Goal: Browse casually

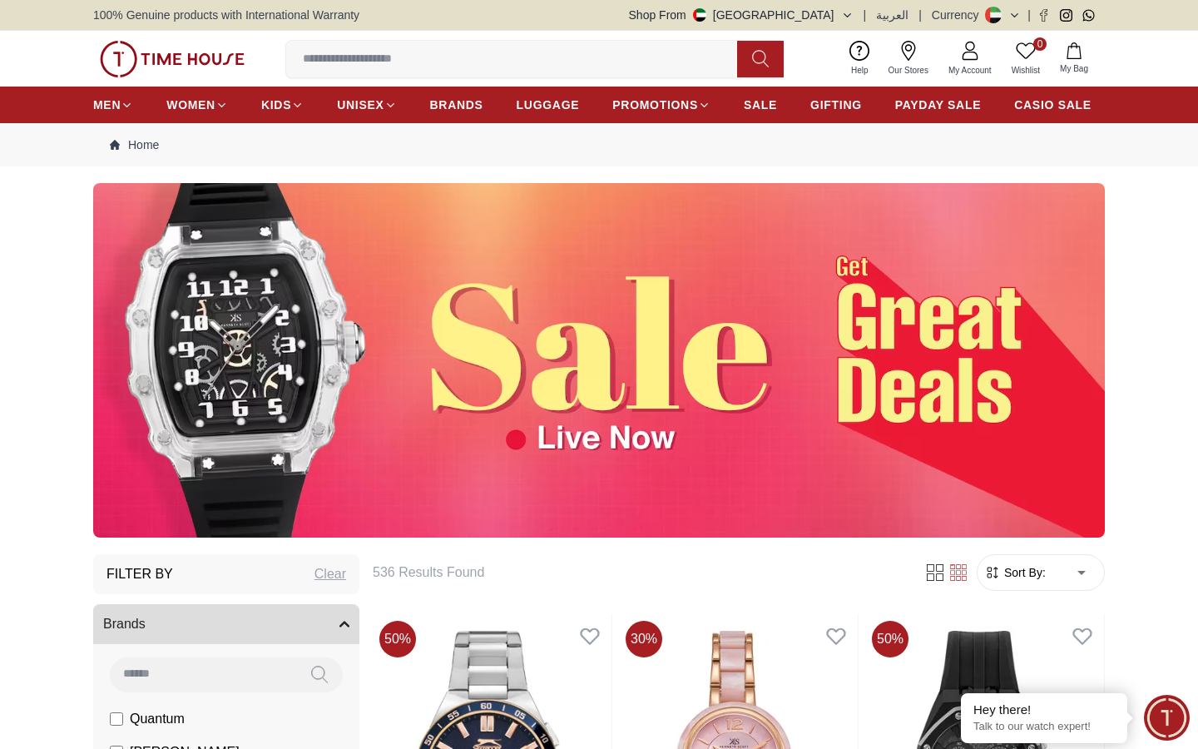
click at [567, 437] on img at bounding box center [599, 360] width 1012 height 355
click at [136, 64] on img at bounding box center [172, 59] width 145 height 37
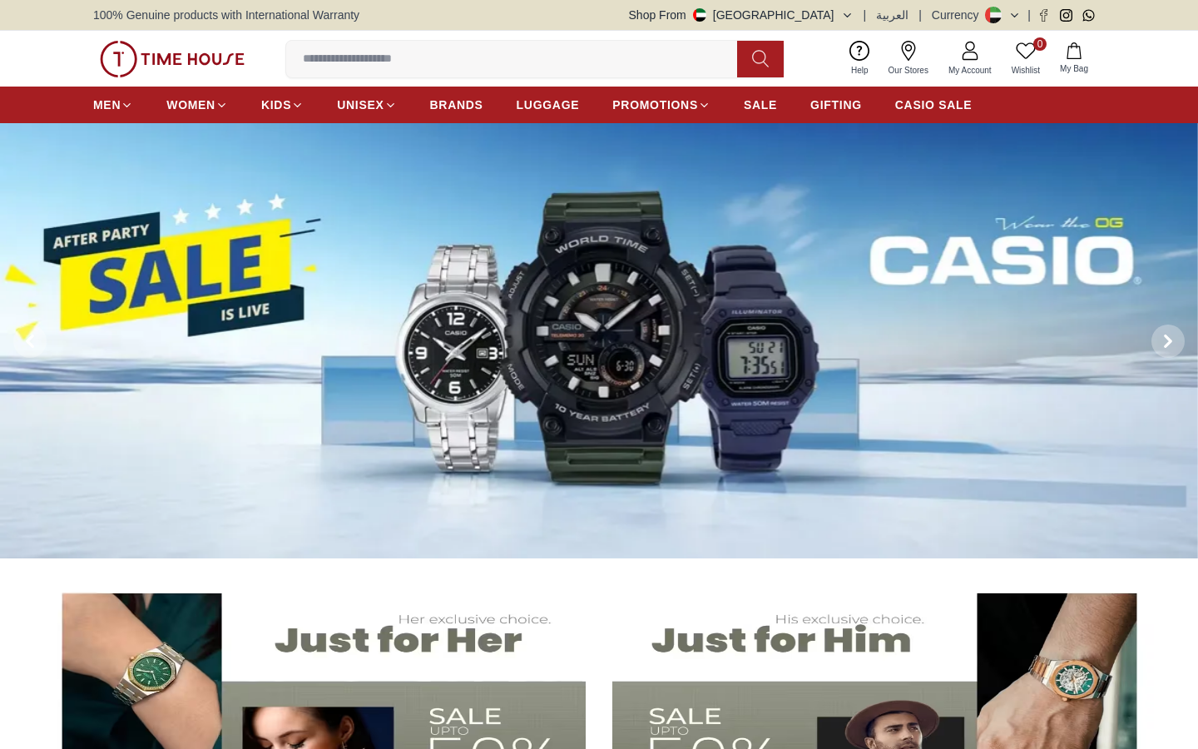
click at [692, 314] on img at bounding box center [599, 340] width 1198 height 435
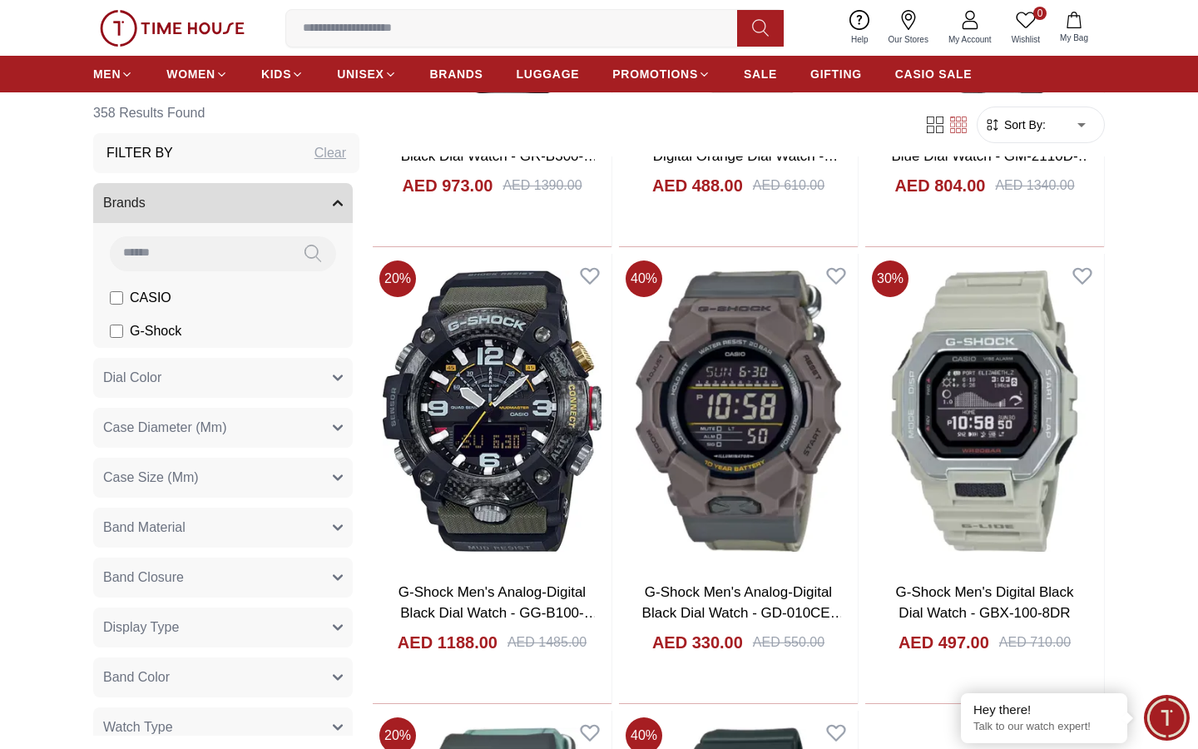
scroll to position [2696, 0]
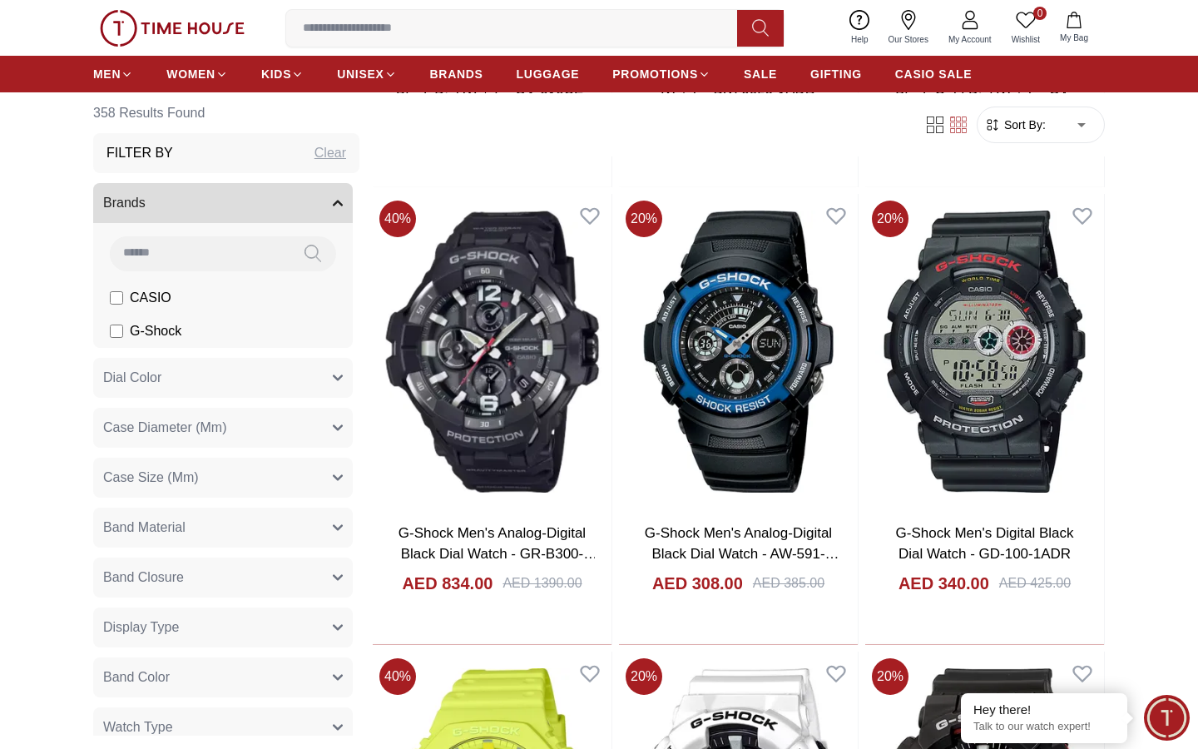
scroll to position [3678, 0]
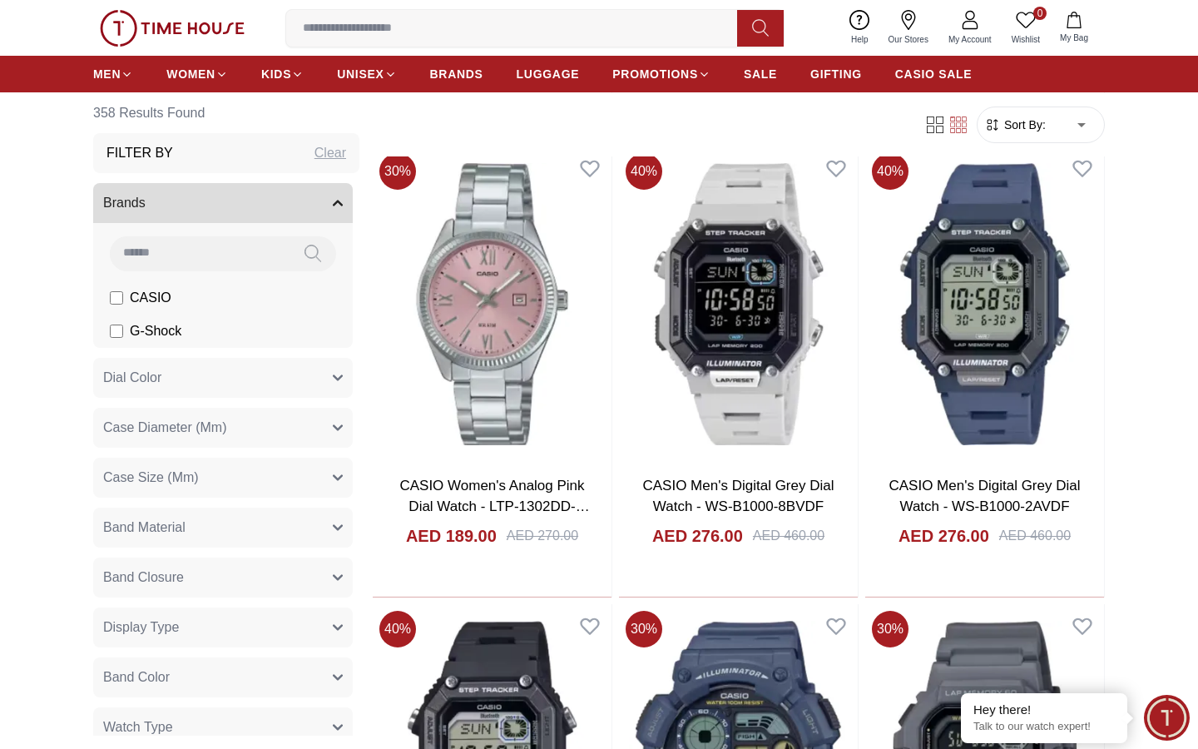
scroll to position [8222, 0]
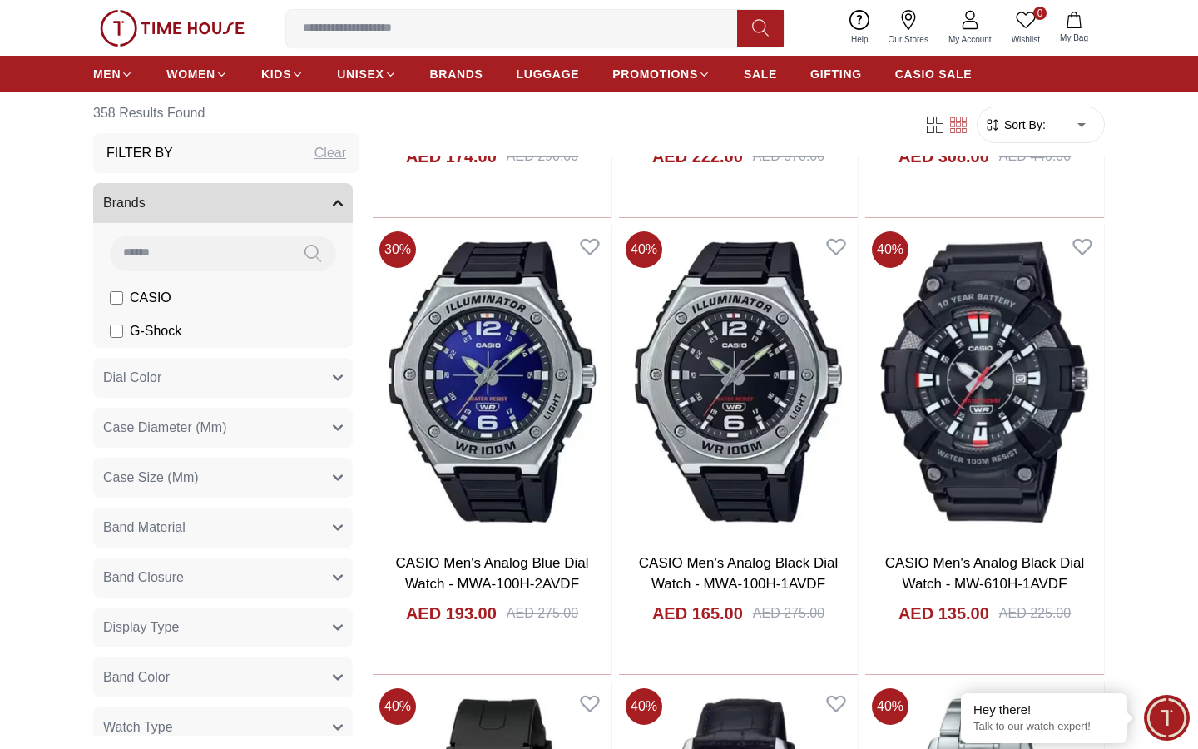
scroll to position [10935, 0]
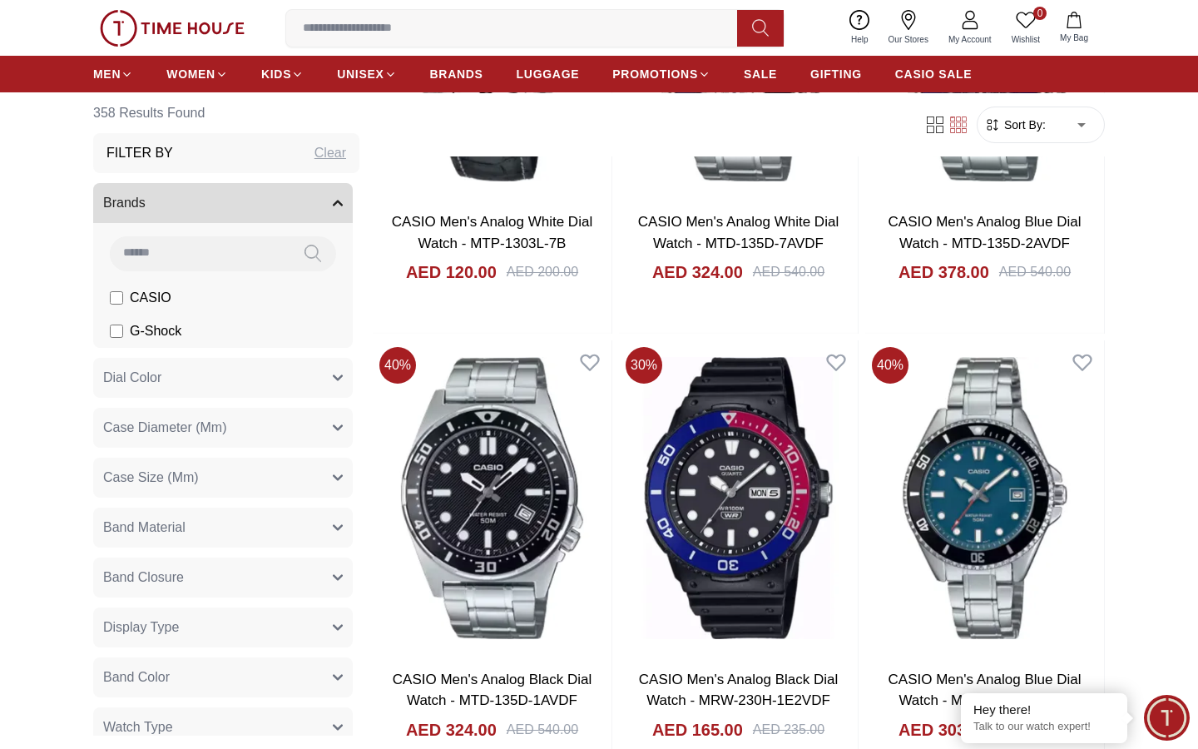
scroll to position [16307, 0]
